Goal: Use online tool/utility: Utilize a website feature to perform a specific function

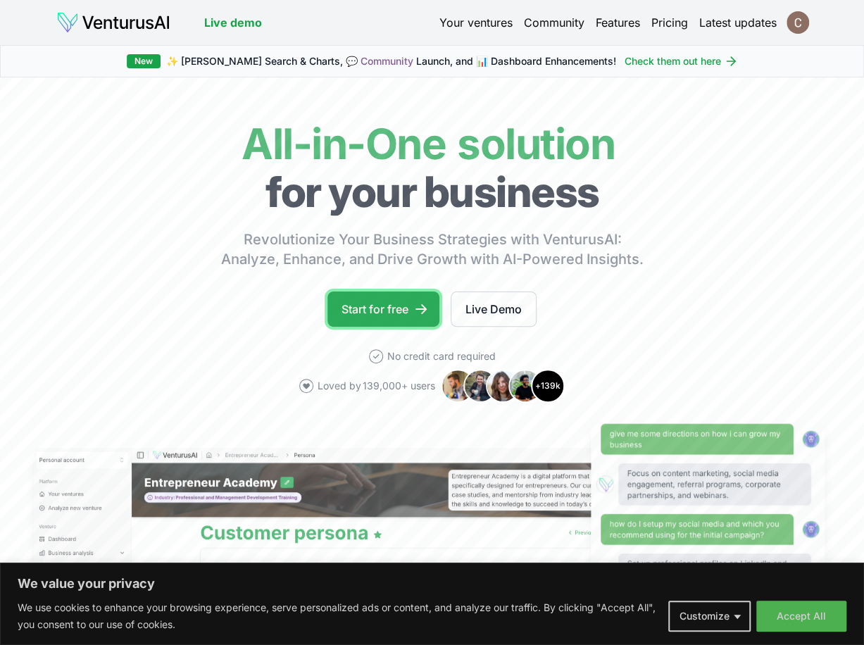
click at [406, 300] on link "Start for free" at bounding box center [383, 309] width 112 height 35
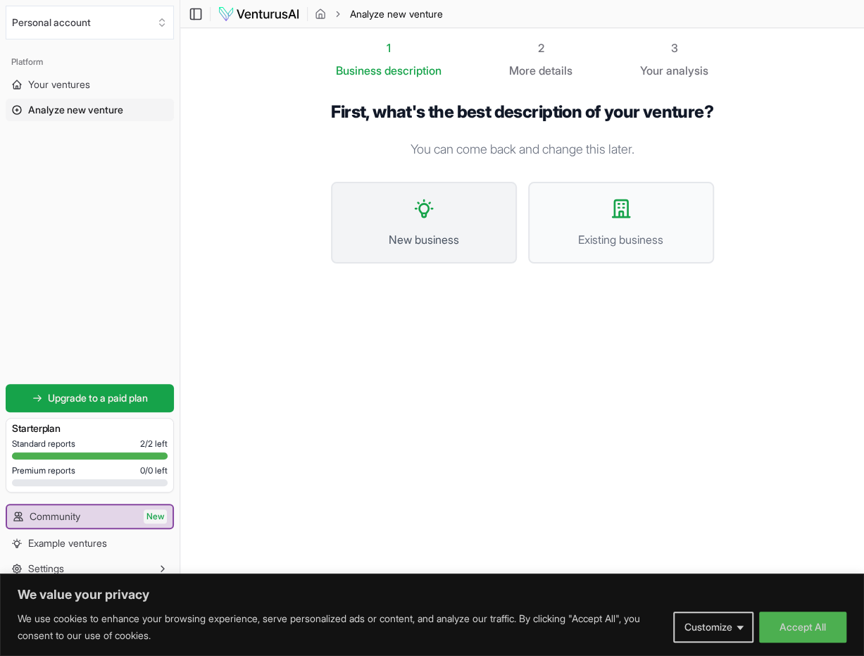
click at [427, 217] on icon at bounding box center [423, 208] width 17 height 17
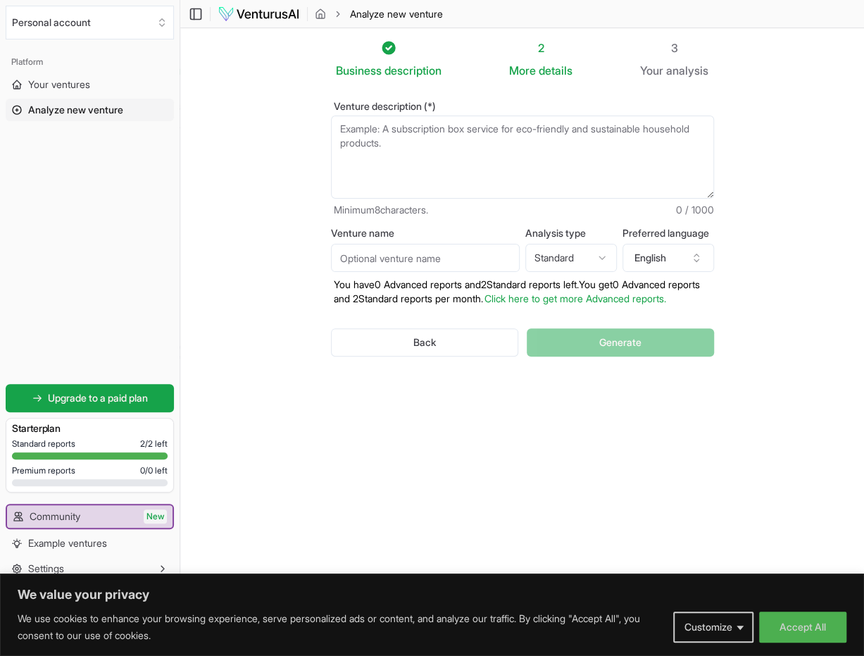
click at [407, 133] on textarea "Venture description (*)" at bounding box center [522, 156] width 383 height 83
type textarea "T"
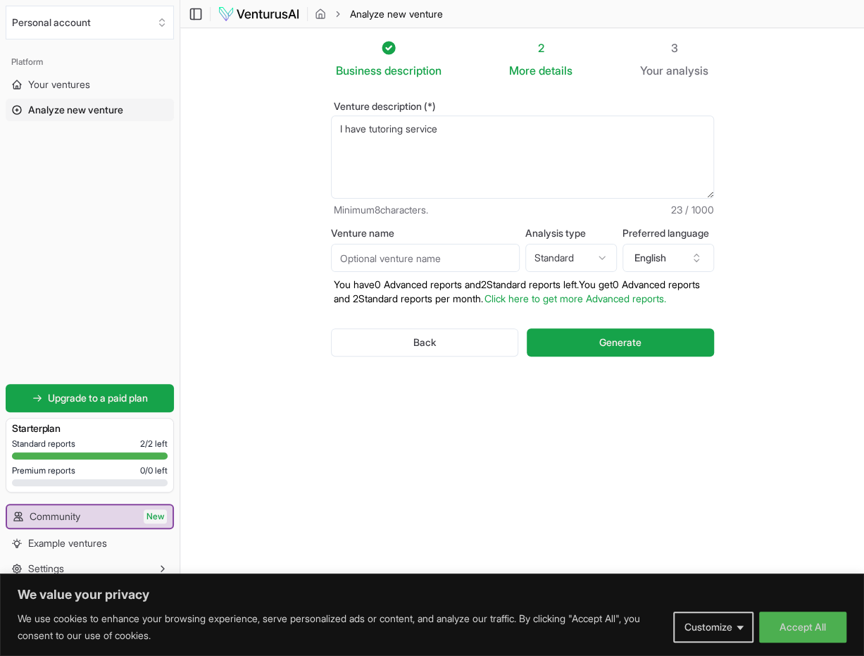
click at [455, 256] on input "Venture name" at bounding box center [425, 258] width 189 height 28
click at [372, 132] on textarea "I have tutoring service" at bounding box center [522, 156] width 383 height 83
click at [377, 132] on textarea "I have tutoring service" at bounding box center [522, 156] width 383 height 83
type textarea "I have online tutoring service"
click at [600, 349] on span "Generate" at bounding box center [620, 342] width 42 height 14
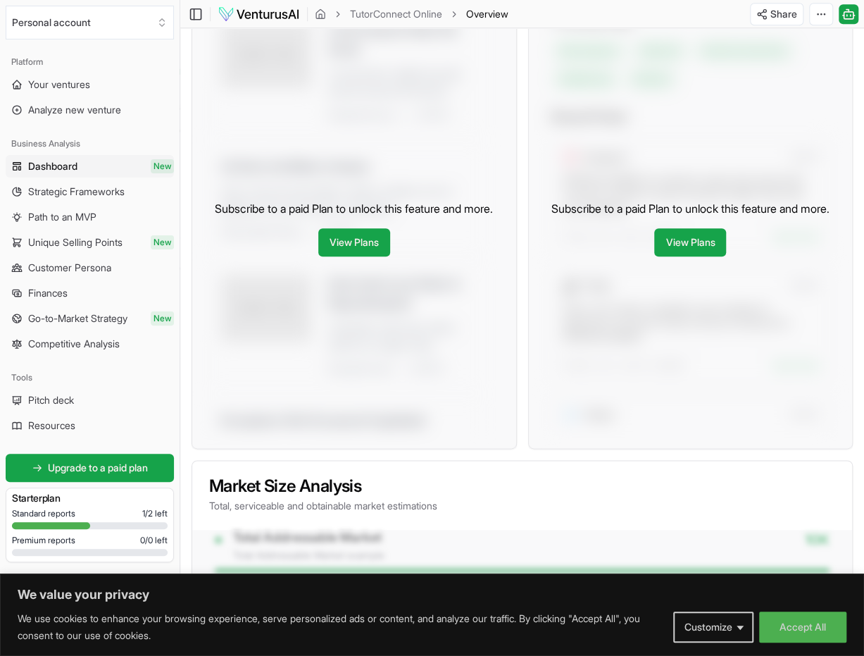
scroll to position [687, 0]
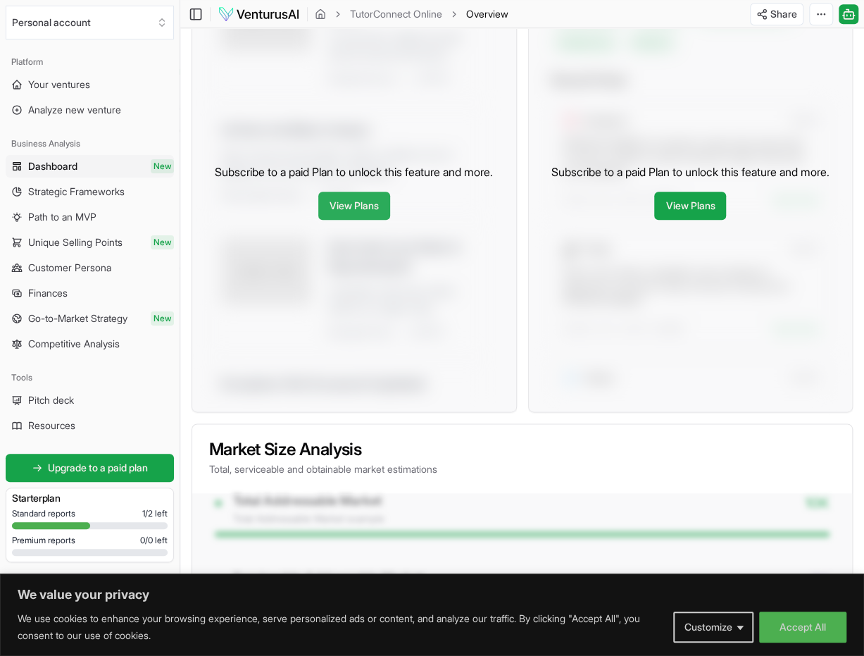
click at [345, 195] on link "View Plans" at bounding box center [354, 206] width 72 height 28
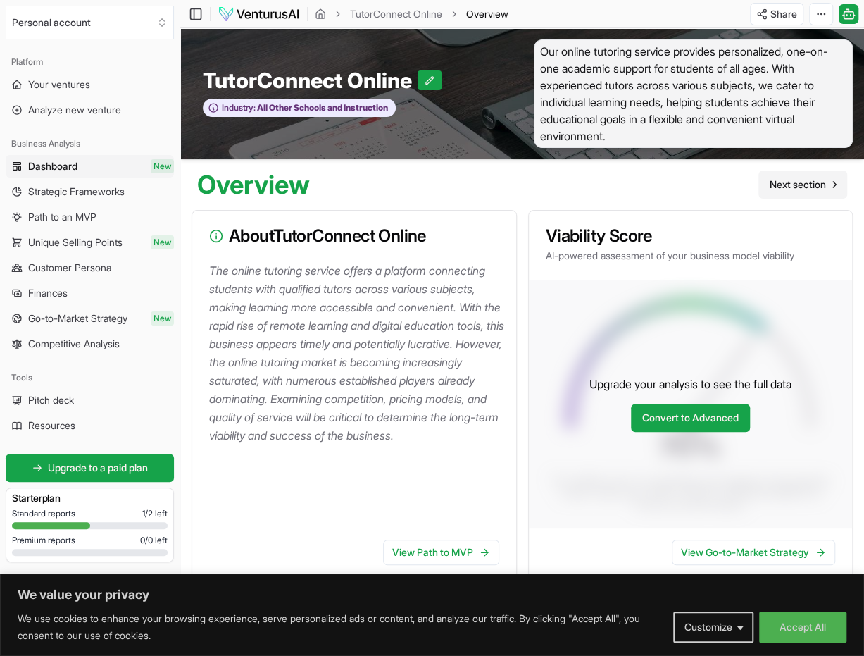
click at [806, 184] on span "Next section" at bounding box center [798, 184] width 56 height 14
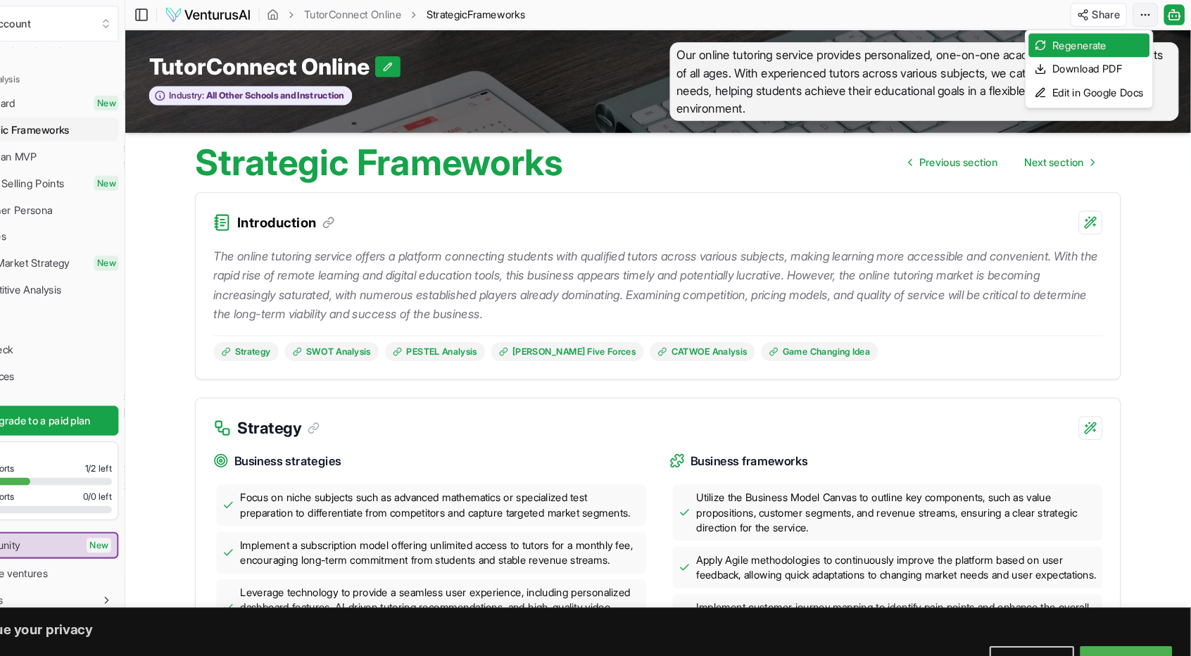
click at [863, 18] on html "We value your privacy We use cookies to enhance your browsing experience, serve…" at bounding box center [595, 328] width 1191 height 656
click at [863, 67] on div "Download PDF" at bounding box center [1095, 65] width 115 height 23
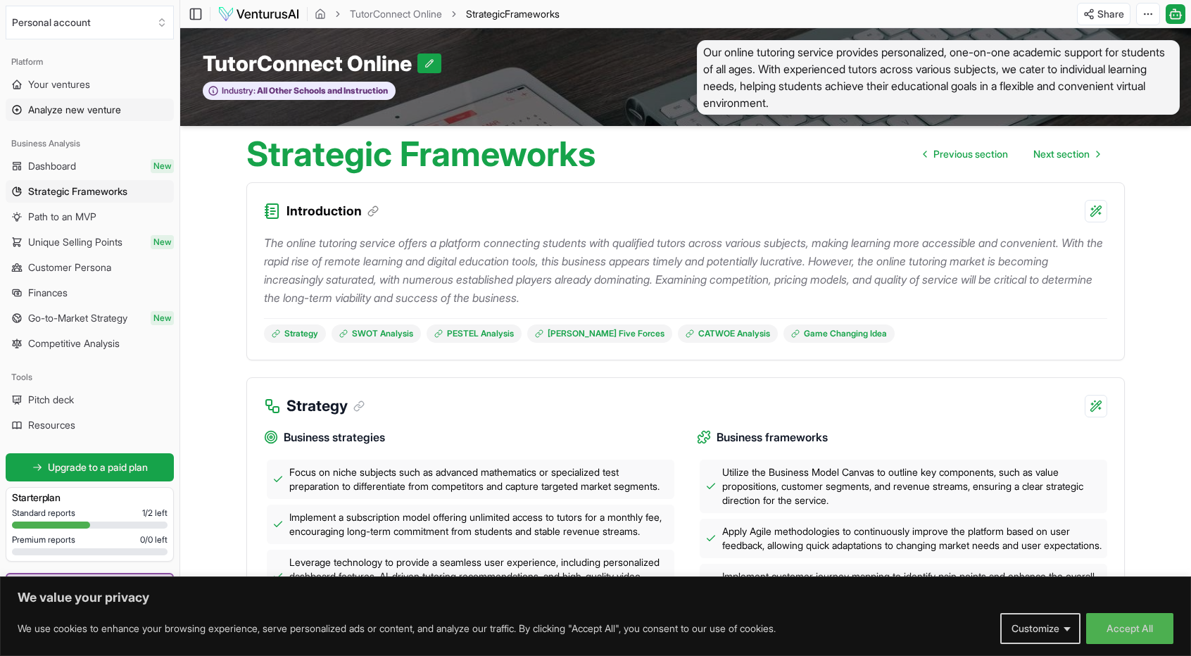
click at [84, 104] on span "Analyze new venture" at bounding box center [74, 110] width 93 height 14
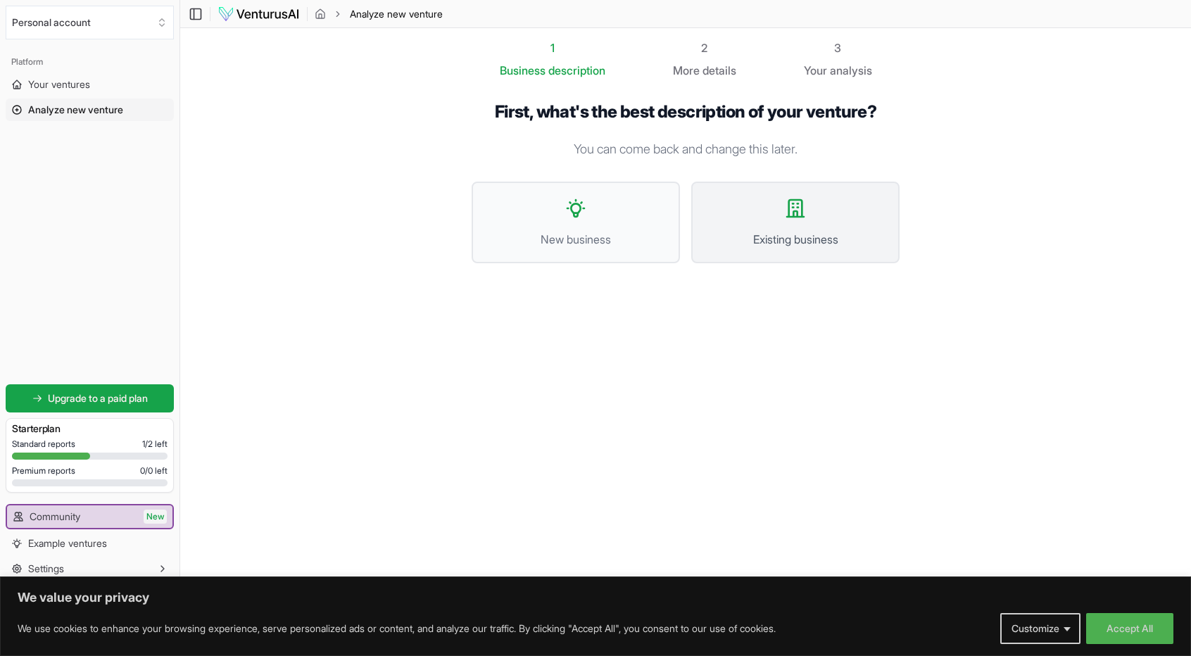
click at [753, 222] on button "Existing business" at bounding box center [795, 223] width 208 height 82
